Goal: Information Seeking & Learning: Learn about a topic

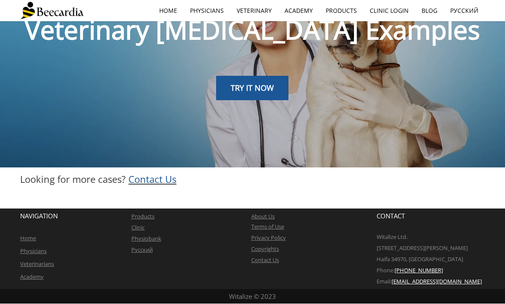
scroll to position [48, 0]
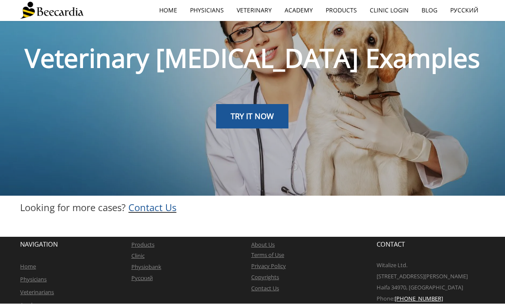
click at [250, 113] on span "TRY IT NOW" at bounding box center [252, 116] width 43 height 10
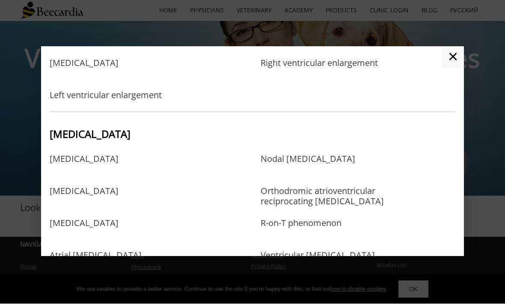
scroll to position [299, 0]
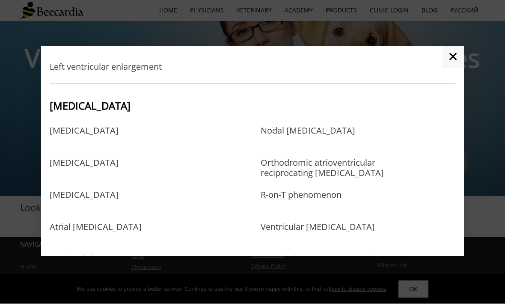
click at [98, 149] on link "[MEDICAL_DATA]" at bounding box center [84, 140] width 69 height 28
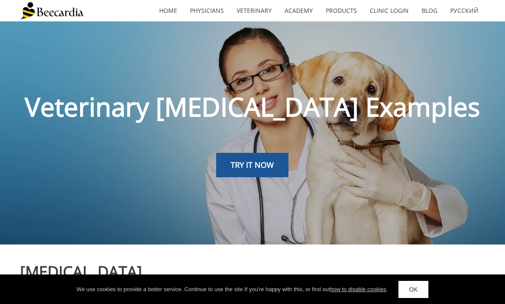
click at [268, 162] on span "TRY IT NOW" at bounding box center [252, 165] width 43 height 10
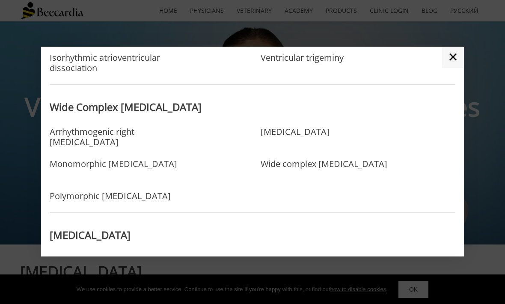
scroll to position [537, 0]
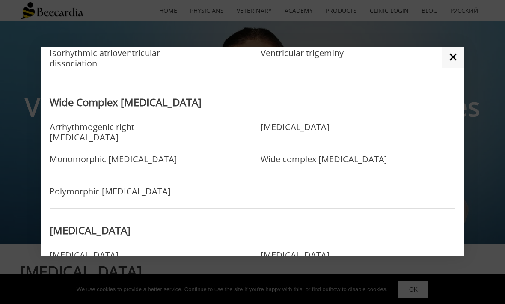
click at [329, 143] on link "[MEDICAL_DATA]" at bounding box center [295, 136] width 69 height 28
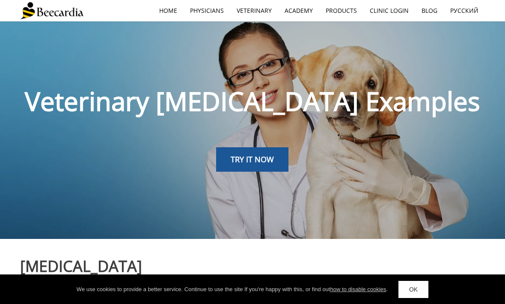
scroll to position [4, 0]
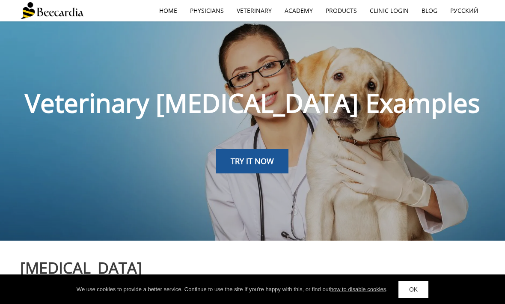
click at [258, 161] on span "TRY IT NOW" at bounding box center [252, 161] width 43 height 10
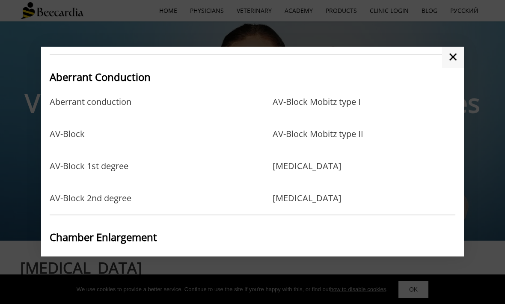
scroll to position [39, 0]
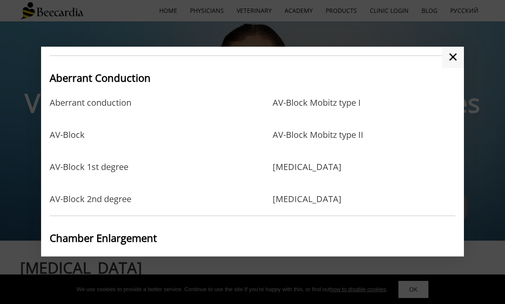
click at [109, 187] on link "AV-Block 1st degree" at bounding box center [89, 176] width 79 height 28
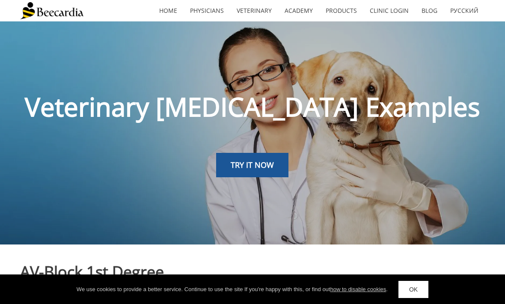
click at [259, 168] on span "TRY IT NOW" at bounding box center [252, 165] width 43 height 10
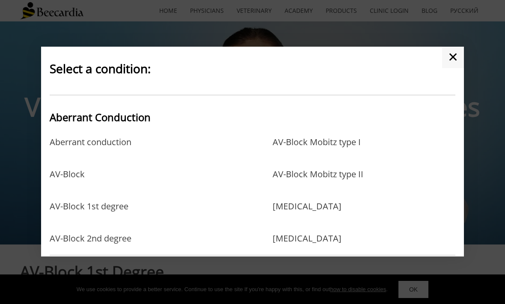
click at [249, 163] on div "Aberrant conduction" at bounding box center [157, 151] width 215 height 32
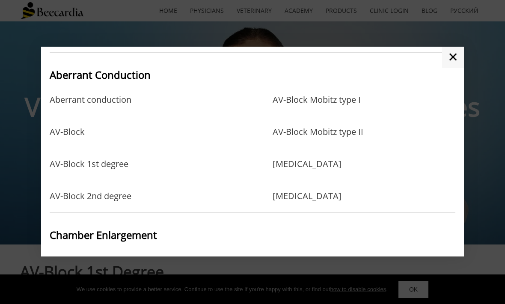
scroll to position [44, 0]
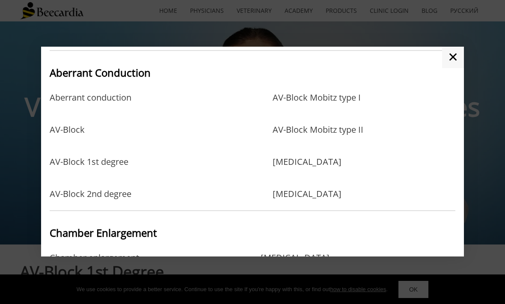
click at [119, 199] on link "AV-Block 2nd degree" at bounding box center [91, 194] width 82 height 10
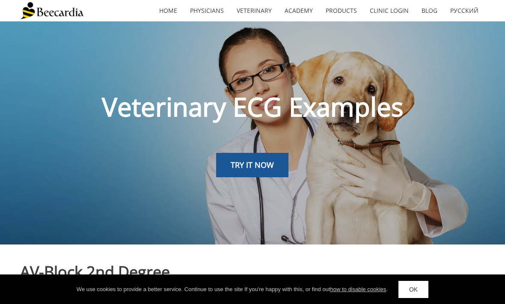
click at [245, 171] on link "TRY IT NOW" at bounding box center [252, 165] width 72 height 25
click at [269, 163] on div "AV-Block Mobitz type I AV-Block Mobitz type II Left bundle branch block Right b…" at bounding box center [359, 190] width 191 height 111
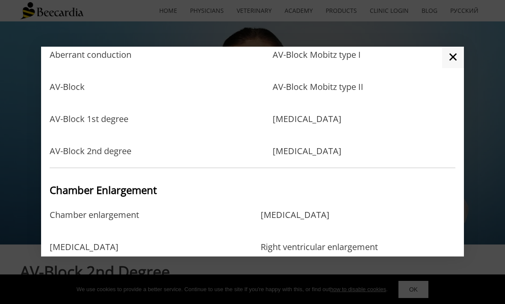
scroll to position [78, 0]
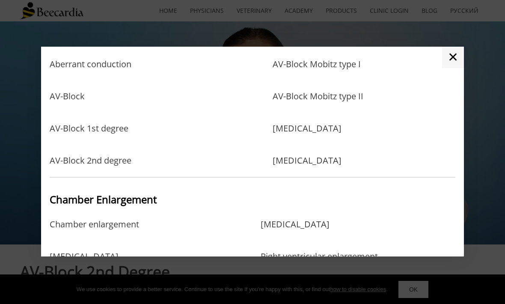
click at [356, 82] on link "AV-Block Mobitz type I" at bounding box center [317, 73] width 88 height 28
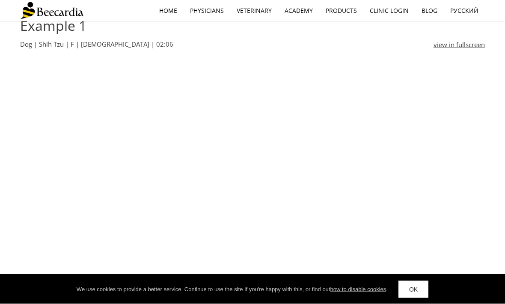
scroll to position [285, 0]
